Goal: Task Accomplishment & Management: Manage account settings

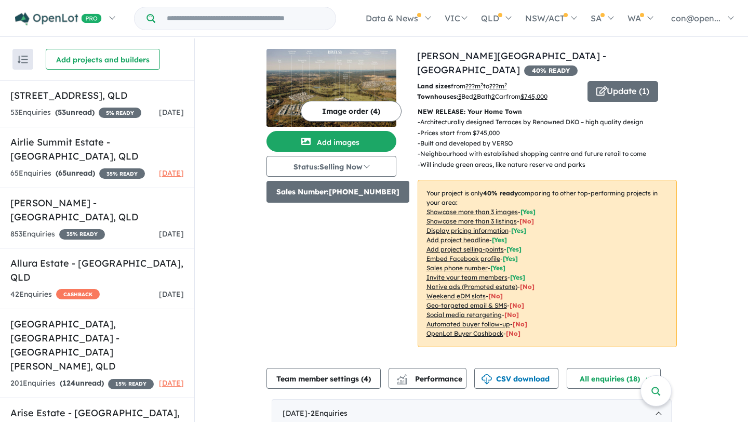
scroll to position [53, 0]
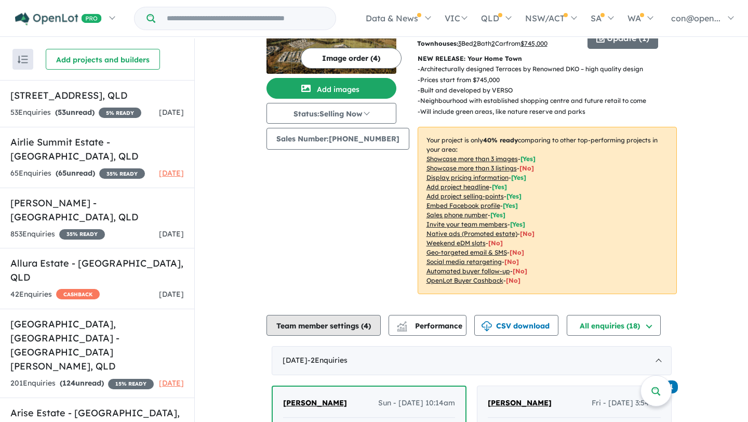
click at [329, 315] on button "Team member settings ( 4 )" at bounding box center [323, 325] width 114 height 21
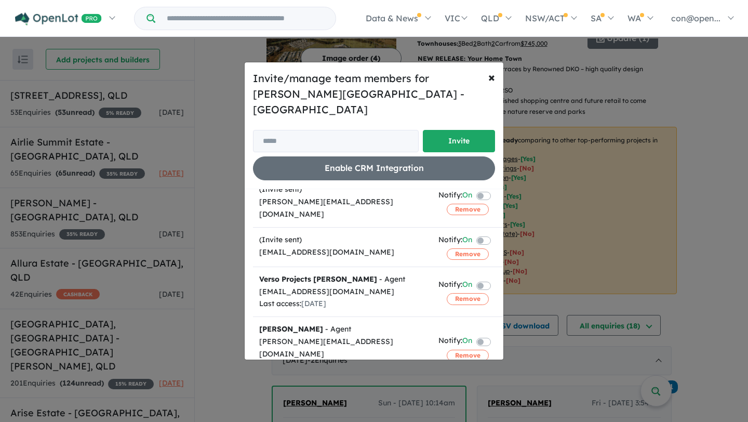
scroll to position [43, 0]
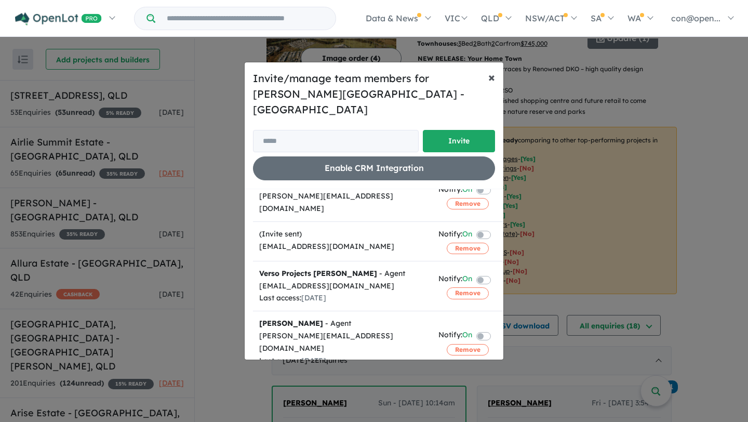
click at [489, 85] on span "×" at bounding box center [491, 77] width 7 height 16
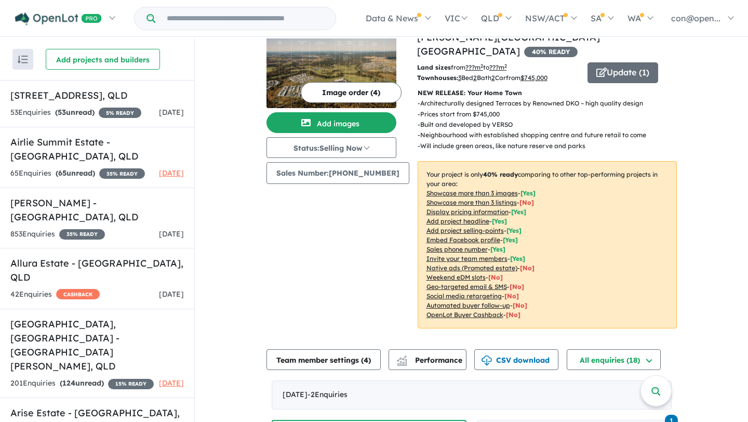
scroll to position [0, 0]
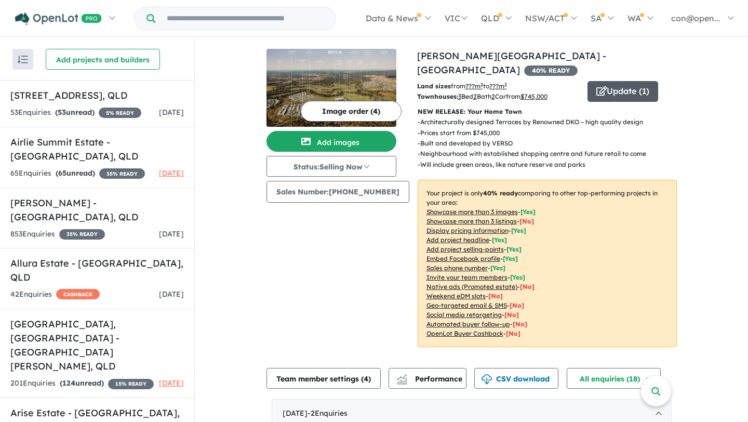
click at [612, 81] on button "Update ( 1 )" at bounding box center [622, 91] width 71 height 21
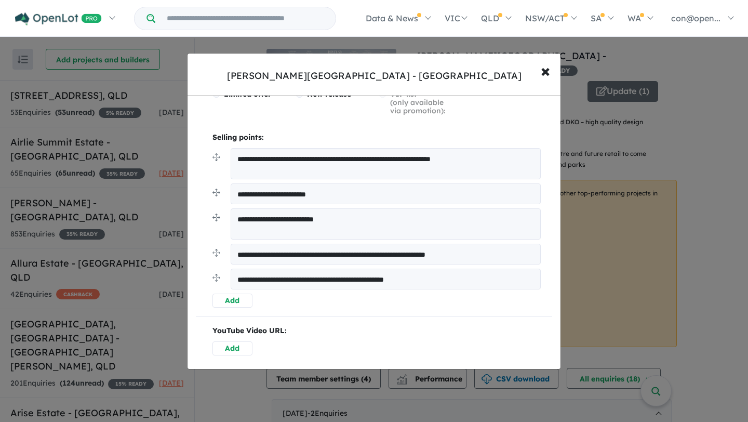
scroll to position [281, 0]
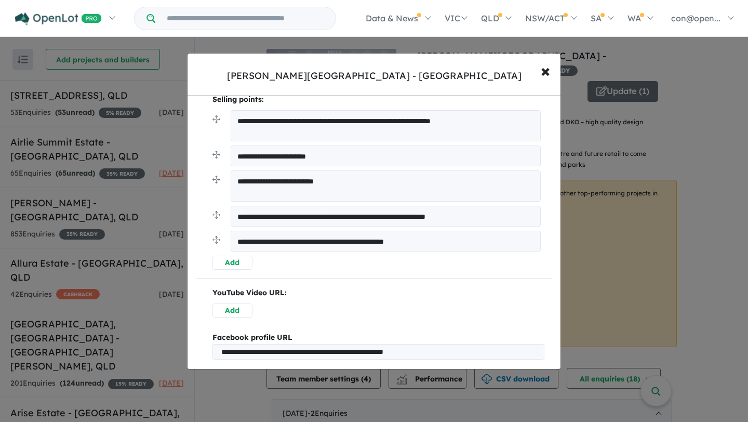
click at [236, 264] on button "Add" at bounding box center [232, 262] width 40 height 14
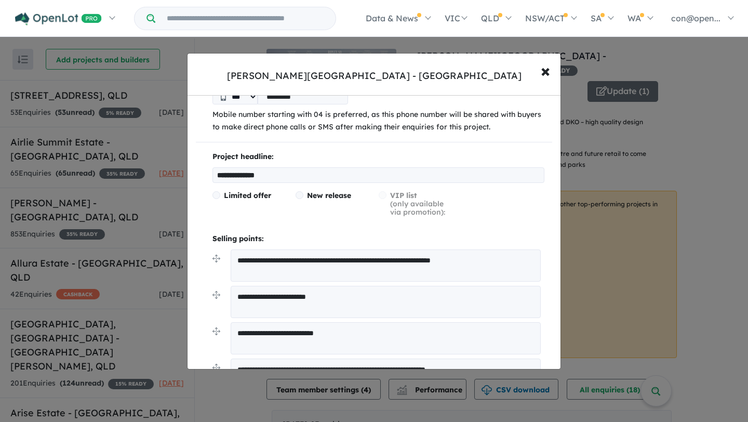
scroll to position [0, 0]
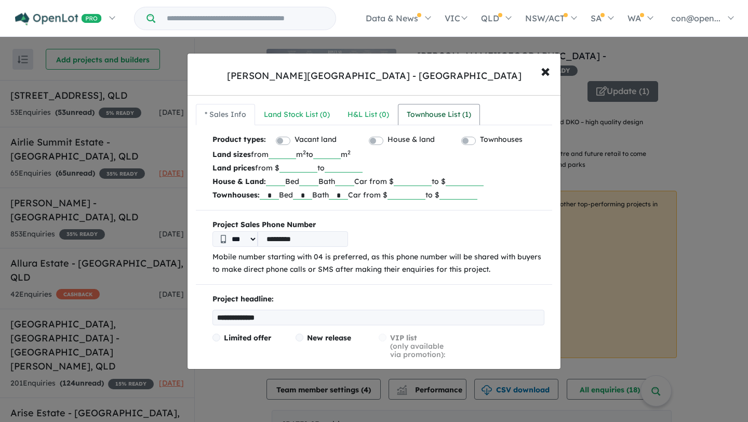
click at [423, 118] on div "Townhouse List ( 1 )" at bounding box center [439, 115] width 64 height 12
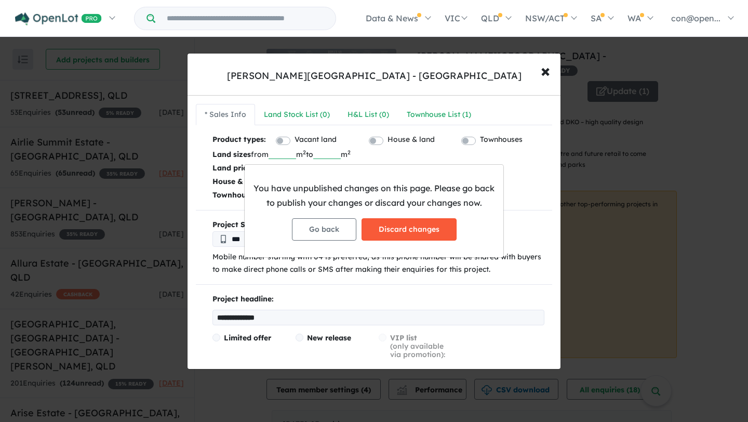
click at [402, 222] on button "Discard changes" at bounding box center [408, 229] width 95 height 22
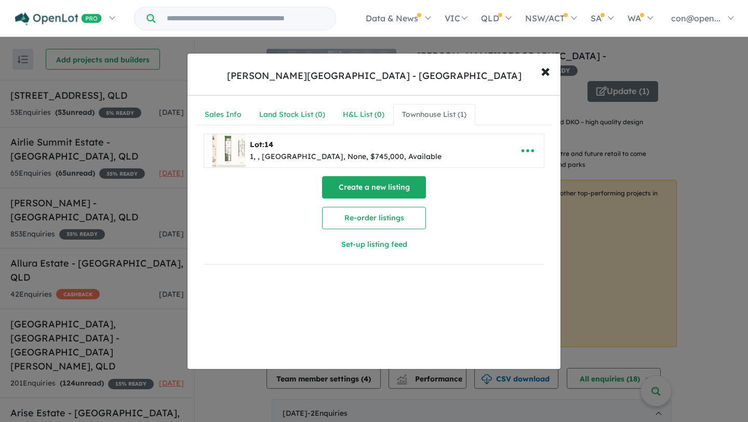
click at [371, 191] on button "Create a new listing" at bounding box center [374, 187] width 104 height 22
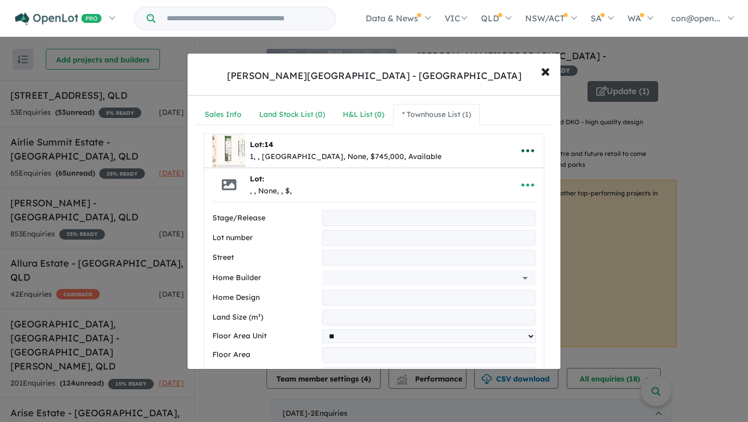
click at [525, 152] on icon "button" at bounding box center [528, 151] width 16 height 16
click at [545, 74] on span "×" at bounding box center [545, 70] width 9 height 22
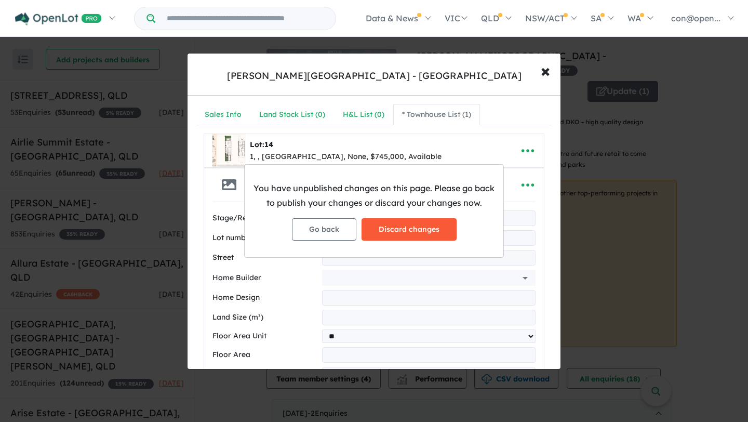
click at [399, 230] on button "Discard changes" at bounding box center [408, 229] width 95 height 22
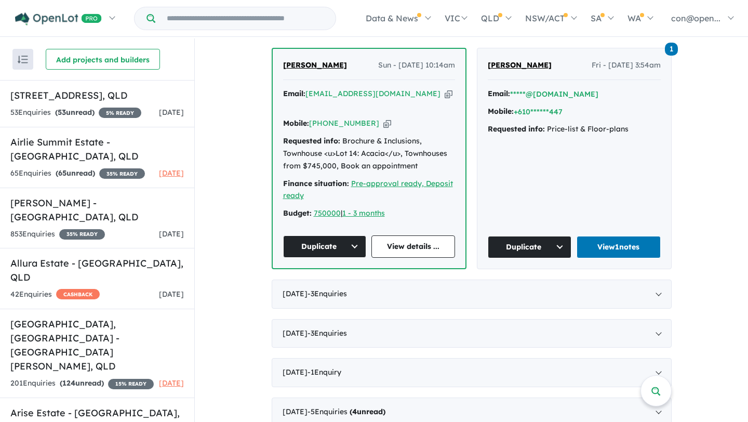
scroll to position [401, 0]
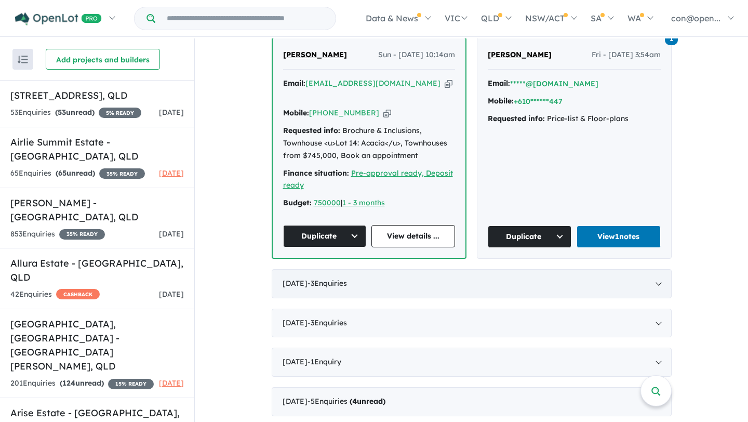
click at [434, 269] on div "[DATE] - 3 Enquir ies ( 0 unread)" at bounding box center [472, 283] width 400 height 29
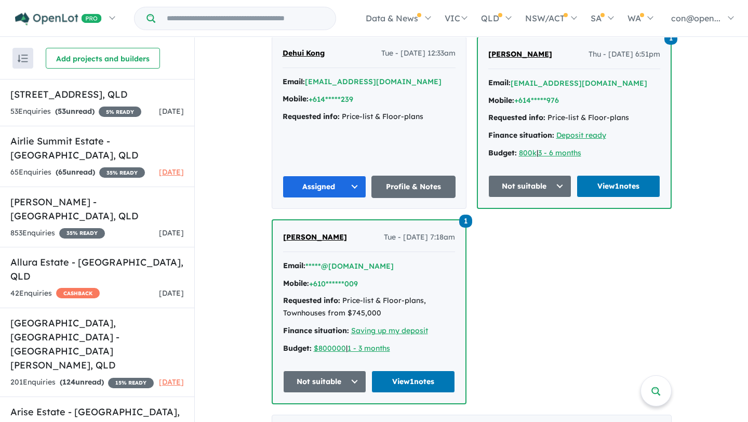
scroll to position [466, 0]
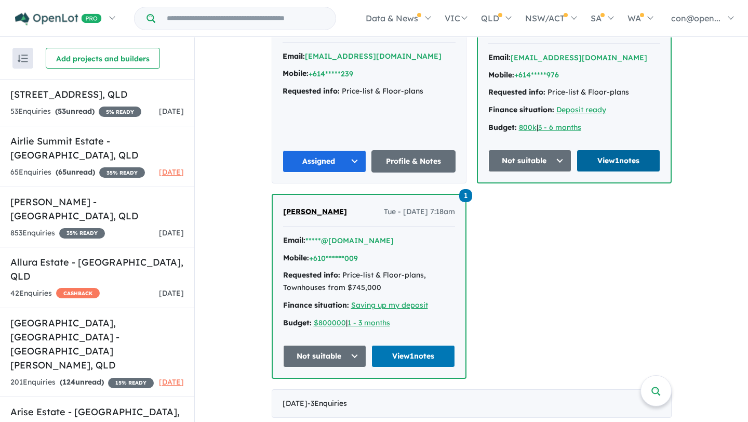
click at [622, 150] on link "View 1 notes" at bounding box center [618, 161] width 84 height 22
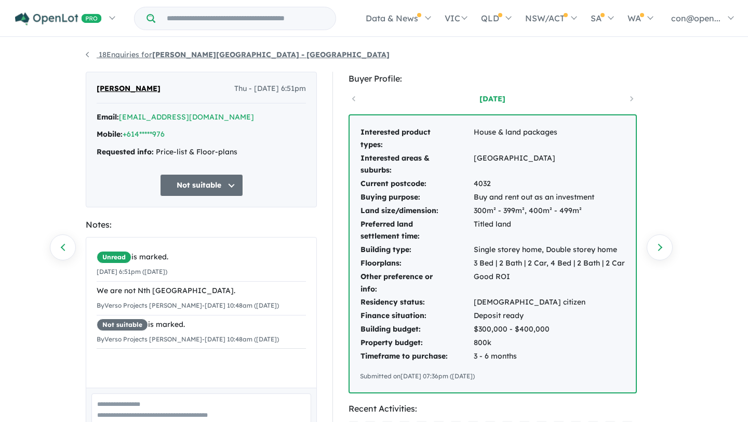
click at [192, 55] on strong "[PERSON_NAME][GEOGRAPHIC_DATA] - [GEOGRAPHIC_DATA]" at bounding box center [270, 54] width 237 height 9
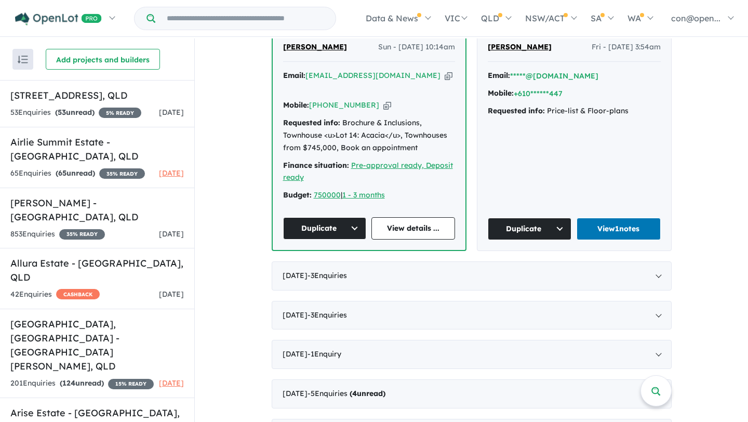
scroll to position [418, 0]
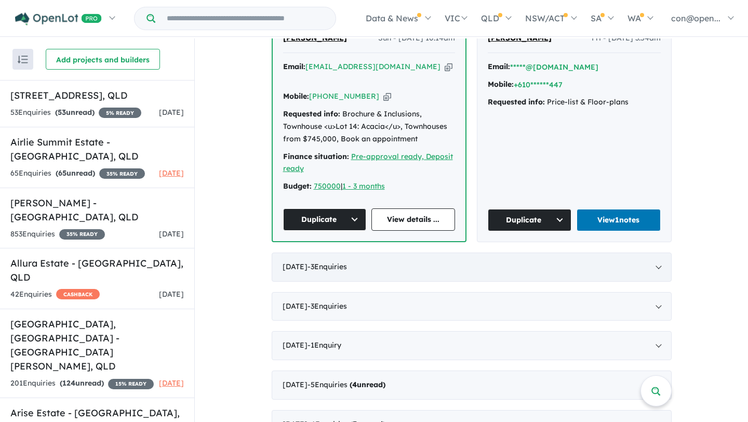
click at [557, 252] on div "[DATE] - 3 Enquir ies ( 0 unread)" at bounding box center [472, 266] width 400 height 29
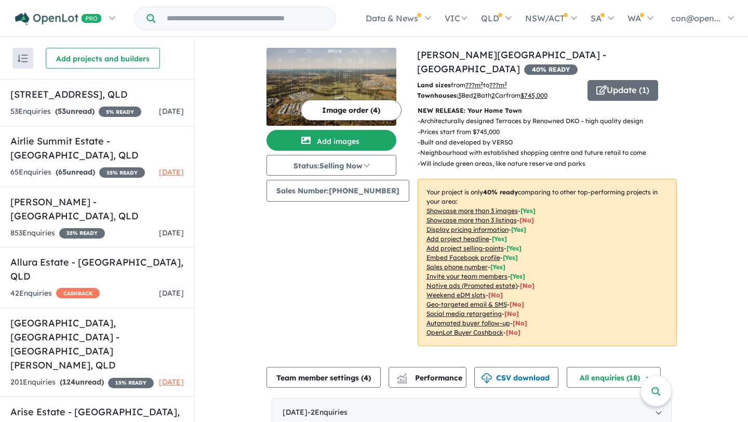
scroll to position [0, 0]
